Goal: Information Seeking & Learning: Learn about a topic

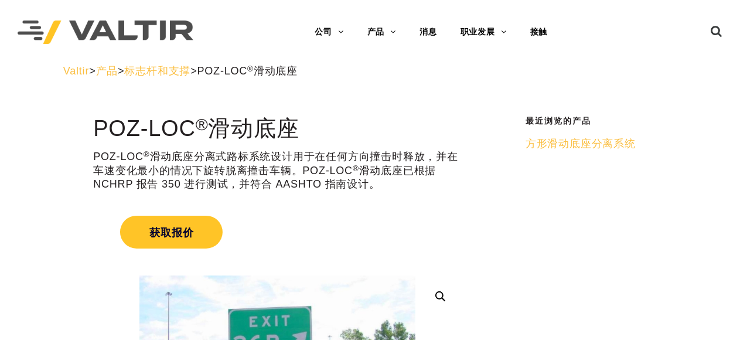
click at [653, 80] on div "Valtir > 产品 > 标志杆和支撑 > POZ-LOC ® 滑动底座" at bounding box center [371, 79] width 632 height 31
click at [633, 75] on div "Valtir > 产品 > 标志杆和支撑 > POZ-LOC ® 滑动底座" at bounding box center [370, 70] width 614 height 13
drag, startPoint x: 588, startPoint y: 26, endPoint x: 589, endPoint y: 11, distance: 14.7
click at [589, 11] on div "菜单 公司 关于瓦尔蒂尔 我们的历史 租赁 国际的 产品 路障 障碍 碰撞缓冲垫 轮廓标 终端 [PERSON_NAME] 护栏 标志杆和支撑 三甲胺 土豆泥…" at bounding box center [431, 32] width 430 height 64
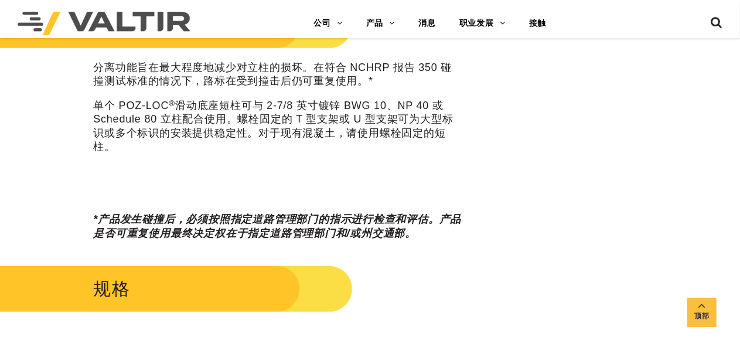
scroll to position [586, 0]
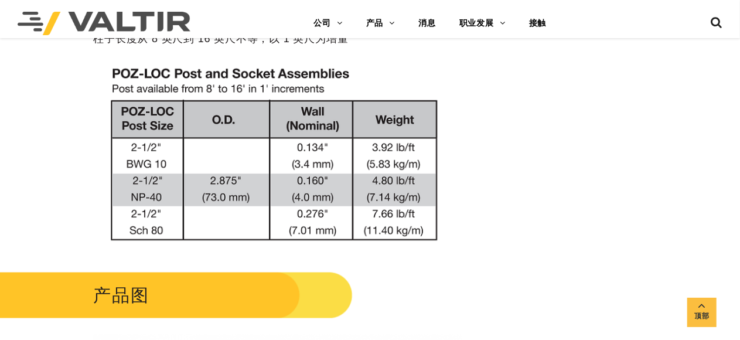
scroll to position [879, 0]
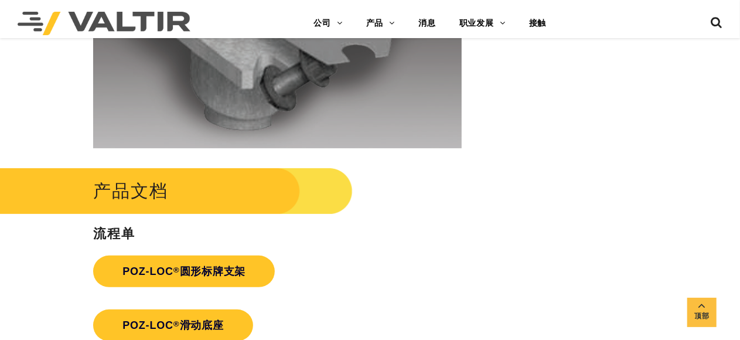
scroll to position [2357, 0]
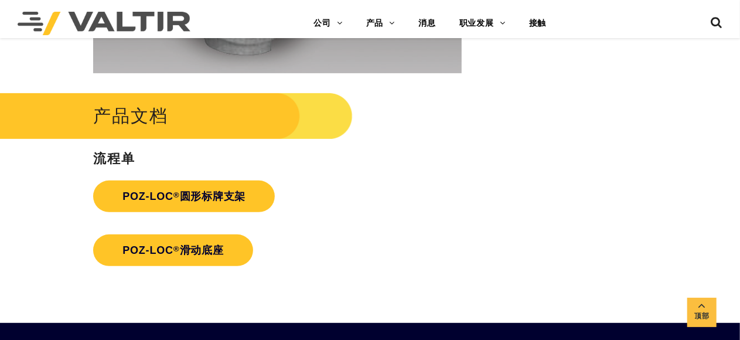
scroll to position [2416, 0]
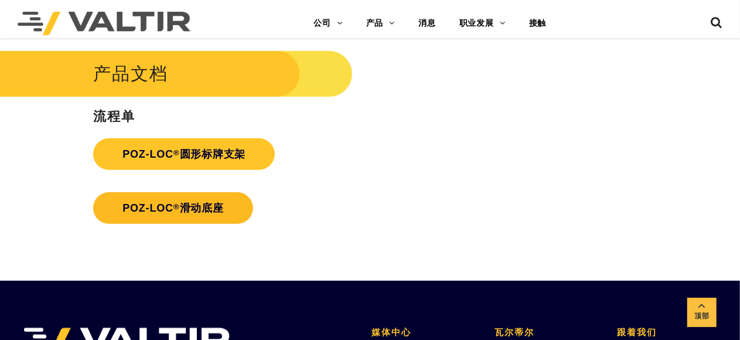
click at [196, 203] on font "滑动底座" at bounding box center [202, 208] width 44 height 12
